Goal: Task Accomplishment & Management: Complete application form

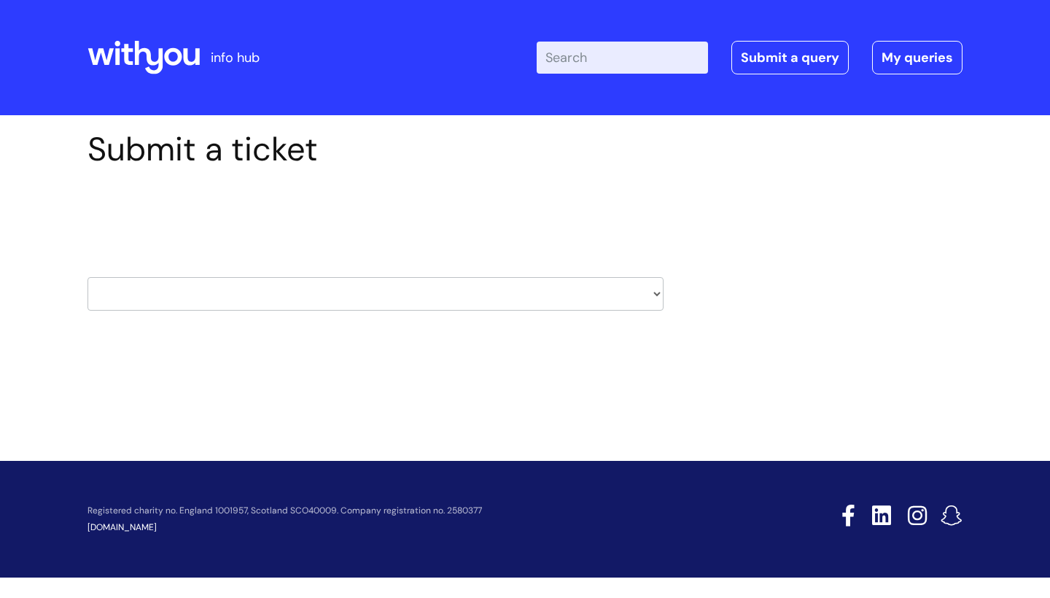
click at [454, 299] on select "HR / People IT and Support Clinical Drug Alerts Finance Accounts Data Support T…" at bounding box center [376, 294] width 576 height 34
select select "hr_/_people"
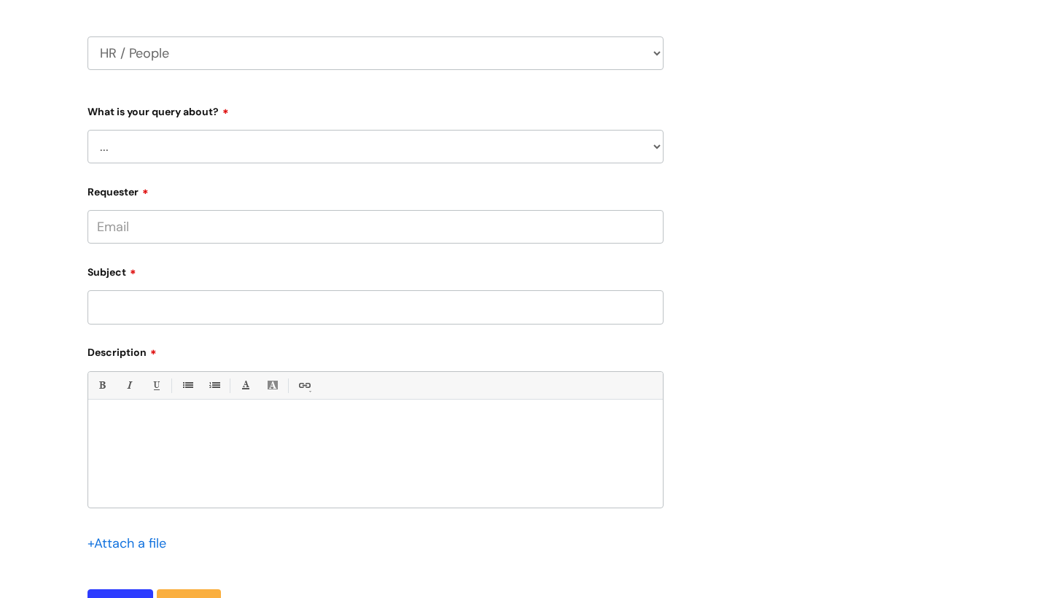
scroll to position [259, 0]
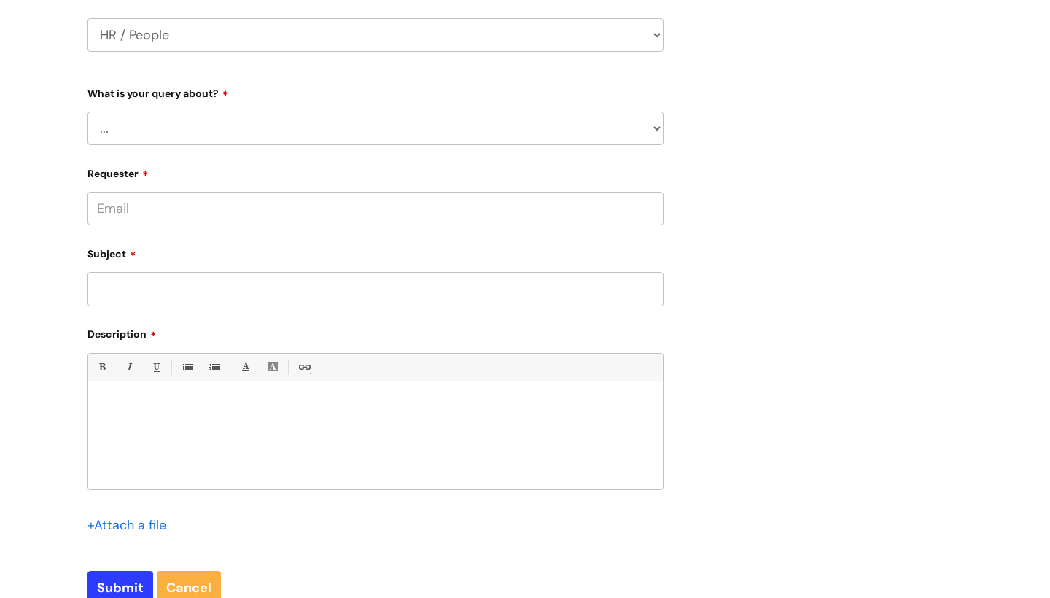
click at [384, 430] on div at bounding box center [375, 439] width 575 height 101
paste div
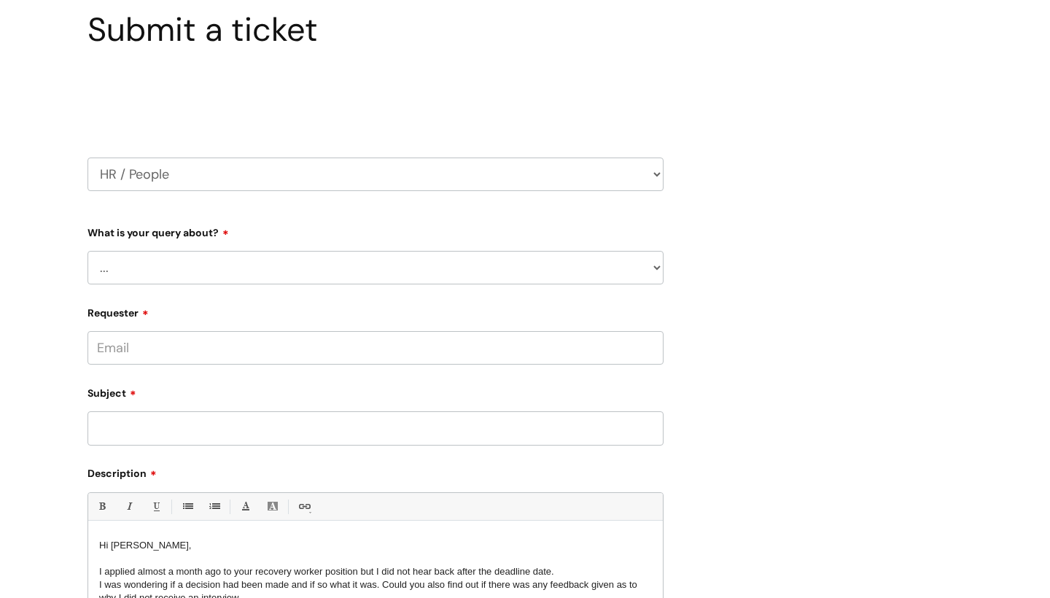
scroll to position [115, 0]
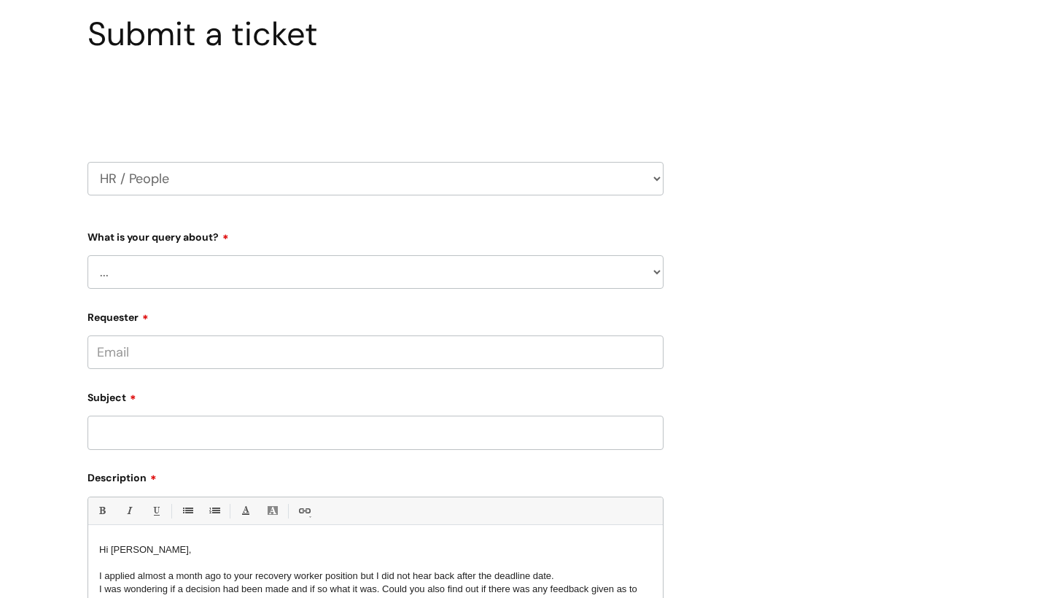
click at [376, 279] on select "... Absence Query Holiday Query Employee change request General HR Query iTrent…" at bounding box center [376, 272] width 576 height 34
select select "General HR Query"
click at [344, 361] on input "Requester" at bounding box center [376, 353] width 576 height 34
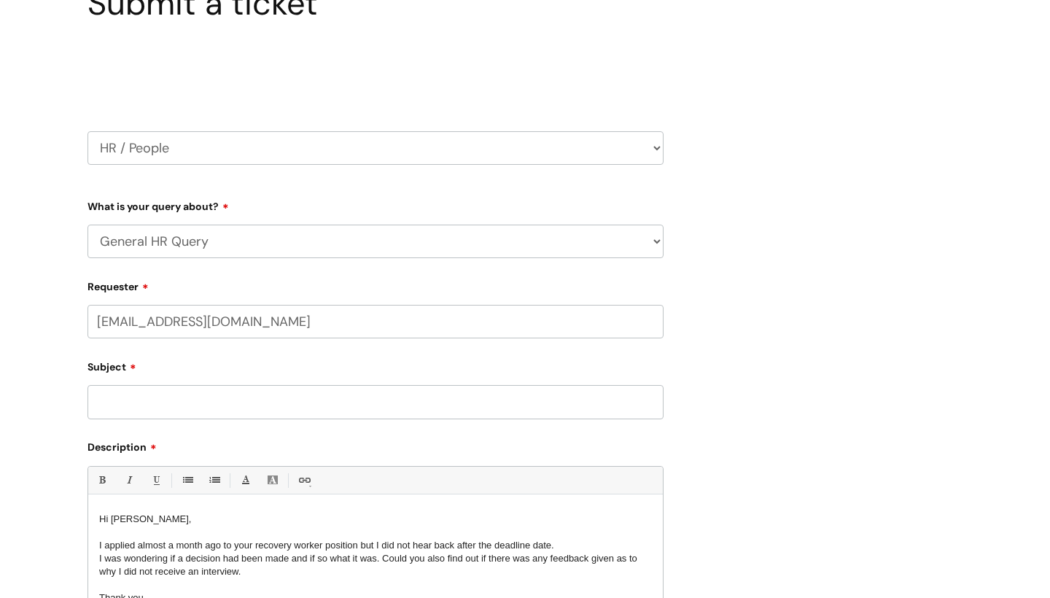
type input "[EMAIL_ADDRESS][DOMAIN_NAME]"
click at [268, 411] on input "Subject" at bounding box center [376, 402] width 576 height 34
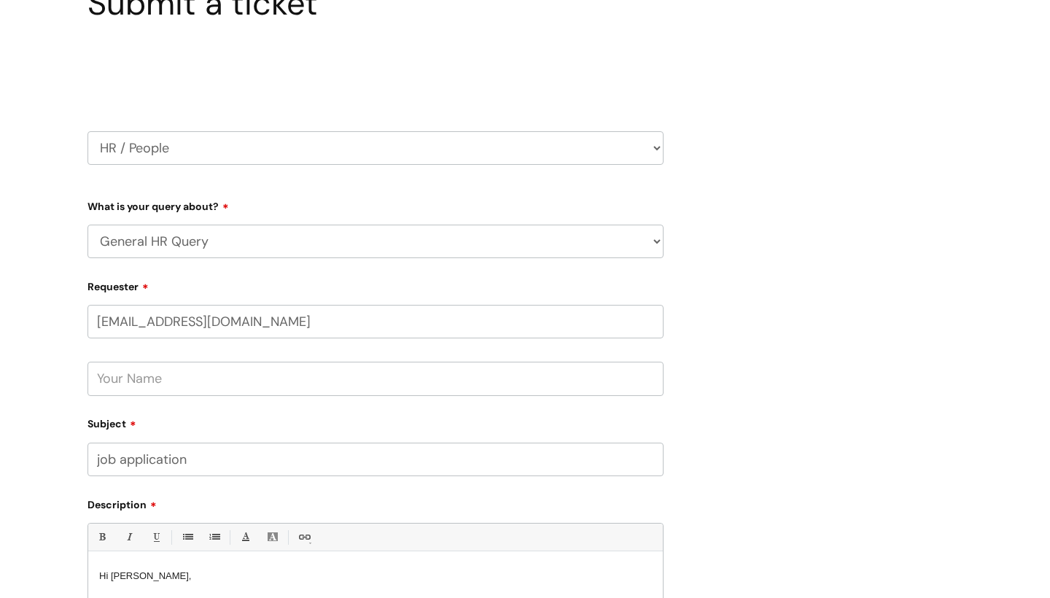
type input "job application"
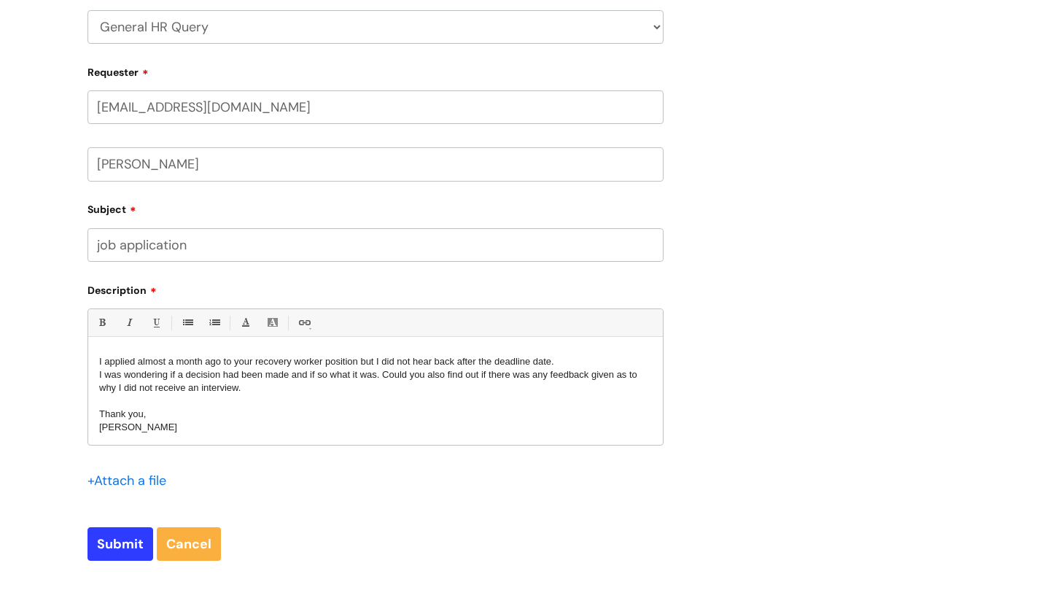
scroll to position [26, 0]
type input "[PERSON_NAME]"
click at [121, 541] on input "Submit" at bounding box center [121, 544] width 66 height 34
type input "Please Wait..."
